Goal: Information Seeking & Learning: Learn about a topic

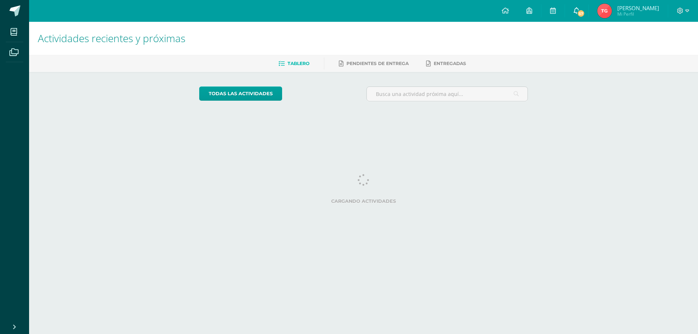
click at [576, 12] on link "57" at bounding box center [576, 11] width 23 height 22
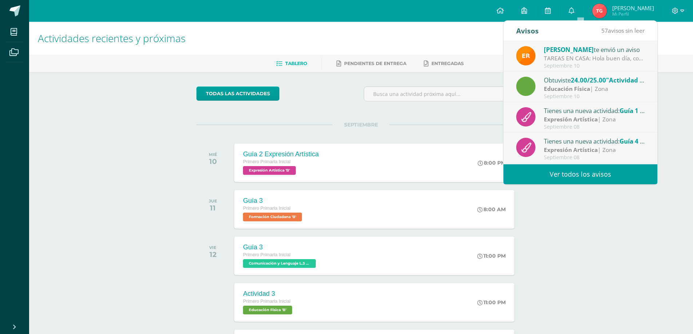
click at [560, 175] on link "Ver todos los avisos" at bounding box center [580, 174] width 154 height 20
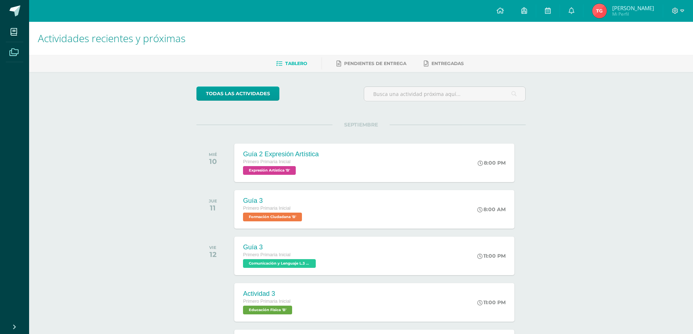
click at [13, 55] on icon at bounding box center [13, 52] width 9 height 7
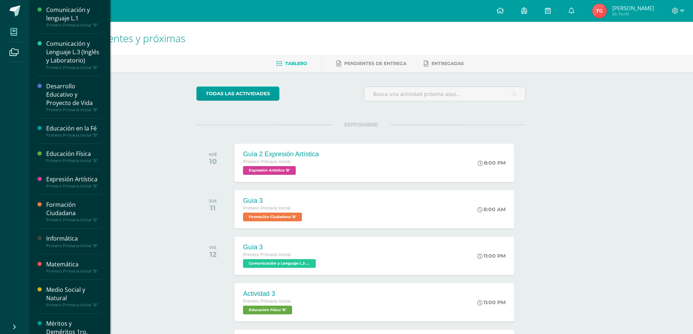
click at [13, 27] on span at bounding box center [14, 32] width 16 height 16
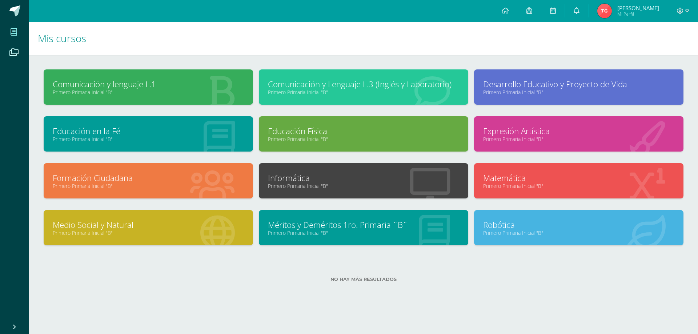
click at [508, 180] on link "Matemática" at bounding box center [578, 177] width 191 height 11
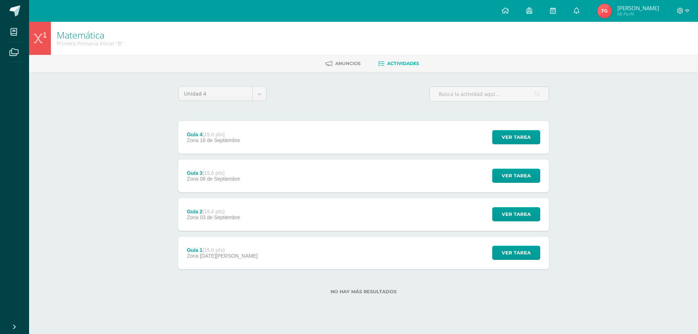
click at [200, 139] on span "16 de Septiembre" at bounding box center [220, 140] width 40 height 6
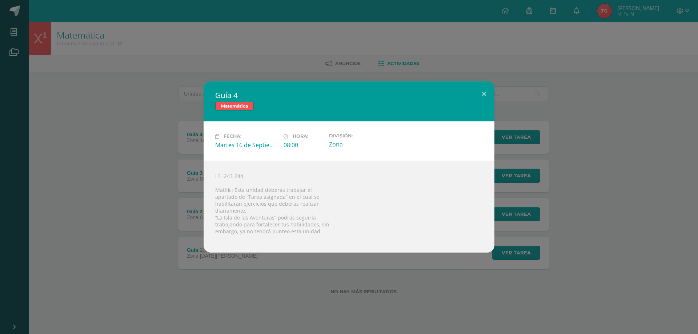
click at [675, 216] on div "Guía 4 Matemática Fecha: Martes 16 de Septiembre Hora: 08:00 División: Zona" at bounding box center [349, 166] width 692 height 171
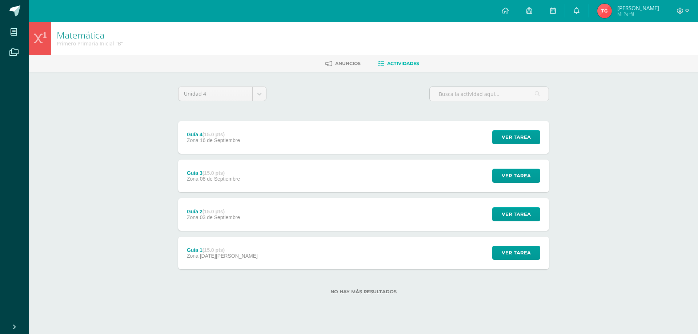
click at [194, 173] on div "Guía 3 (15.0 pts)" at bounding box center [213, 173] width 53 height 6
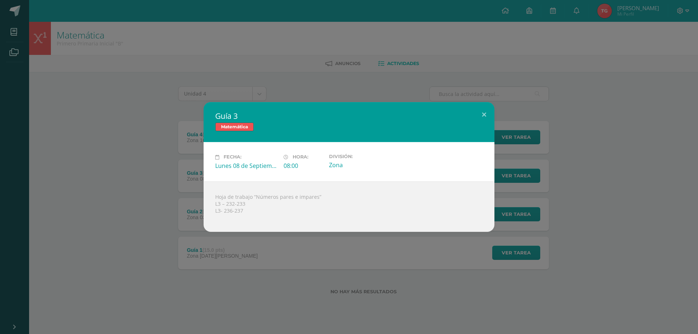
click at [229, 168] on div "Lunes 08 de Septiembre" at bounding box center [246, 166] width 63 height 8
click at [99, 183] on div "Guía 3 Matemática Fecha: Lunes 08 de Septiembre Hora: 08:00 División: Zona" at bounding box center [349, 166] width 692 height 129
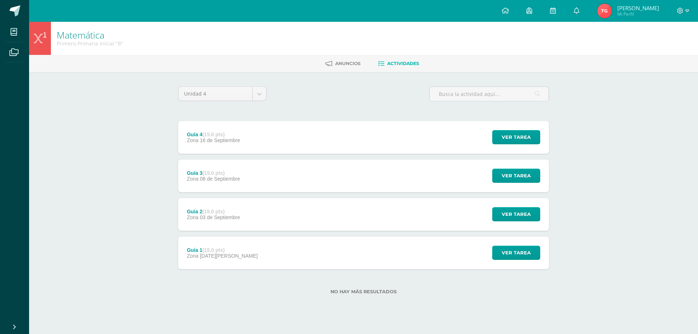
click at [213, 139] on span "16 de Septiembre" at bounding box center [220, 140] width 40 height 6
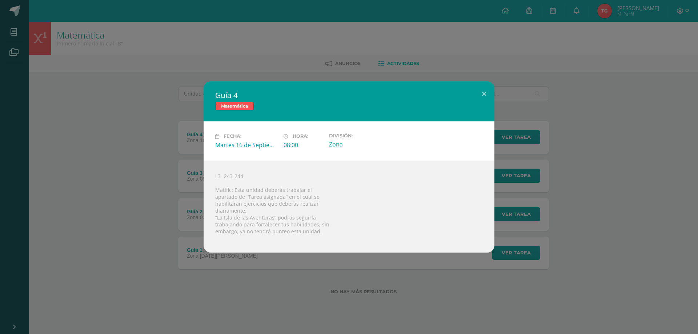
click at [121, 114] on div "Guía 4 Matemática Fecha: Martes 16 de Septiembre Hora: 08:00 División: Zona" at bounding box center [349, 166] width 692 height 171
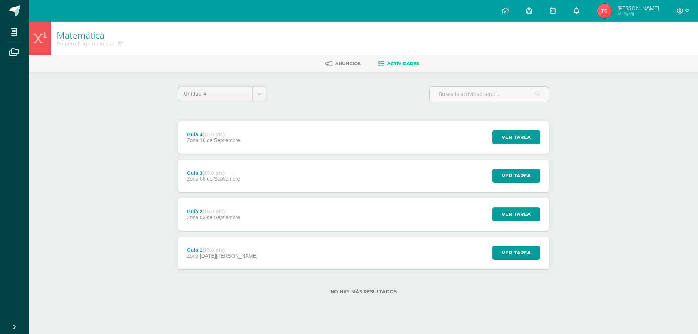
click at [577, 10] on icon at bounding box center [577, 10] width 6 height 7
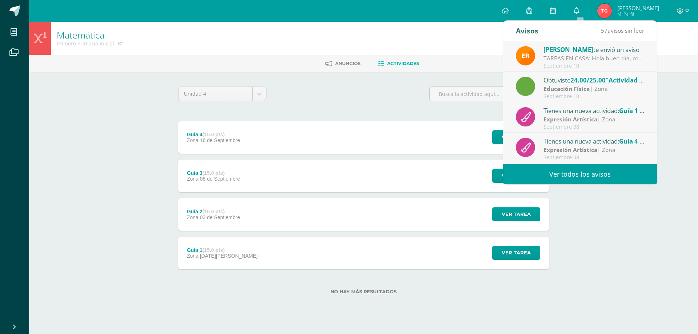
click at [563, 168] on link "Ver todos los avisos" at bounding box center [580, 174] width 154 height 20
click at [567, 178] on link "Ver todos los avisos" at bounding box center [580, 174] width 154 height 20
